Goal: Information Seeking & Learning: Learn about a topic

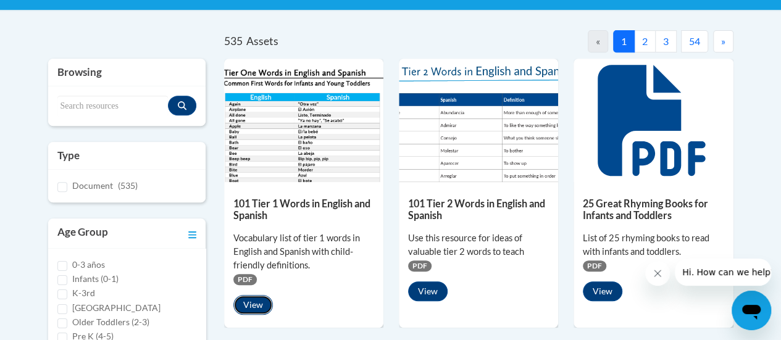
click at [259, 301] on button "View" at bounding box center [253, 305] width 40 height 20
